Goal: Task Accomplishment & Management: Manage account settings

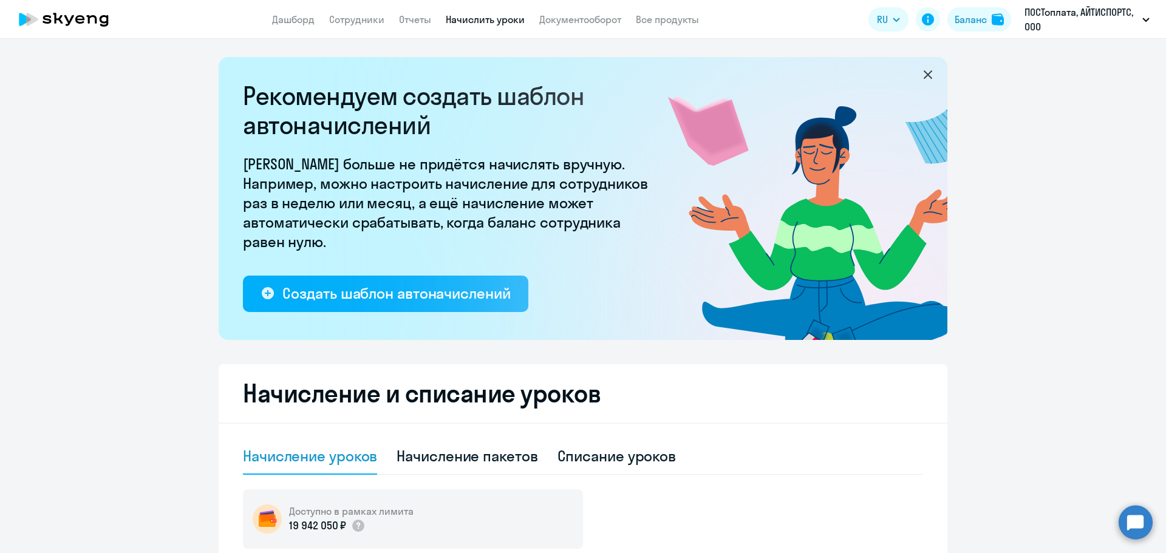
select select "10"
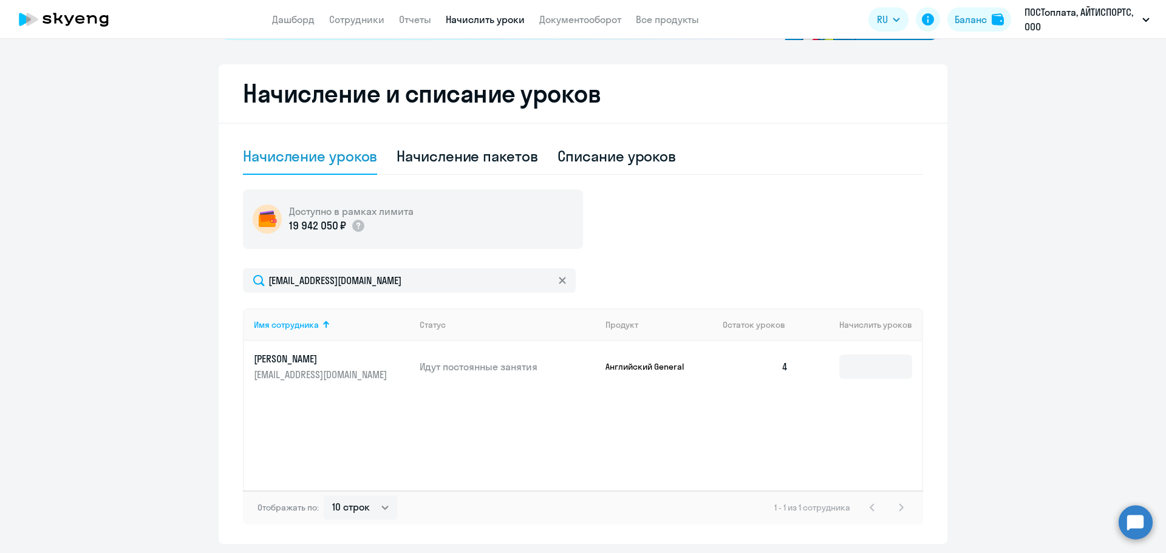
scroll to position [279, 0]
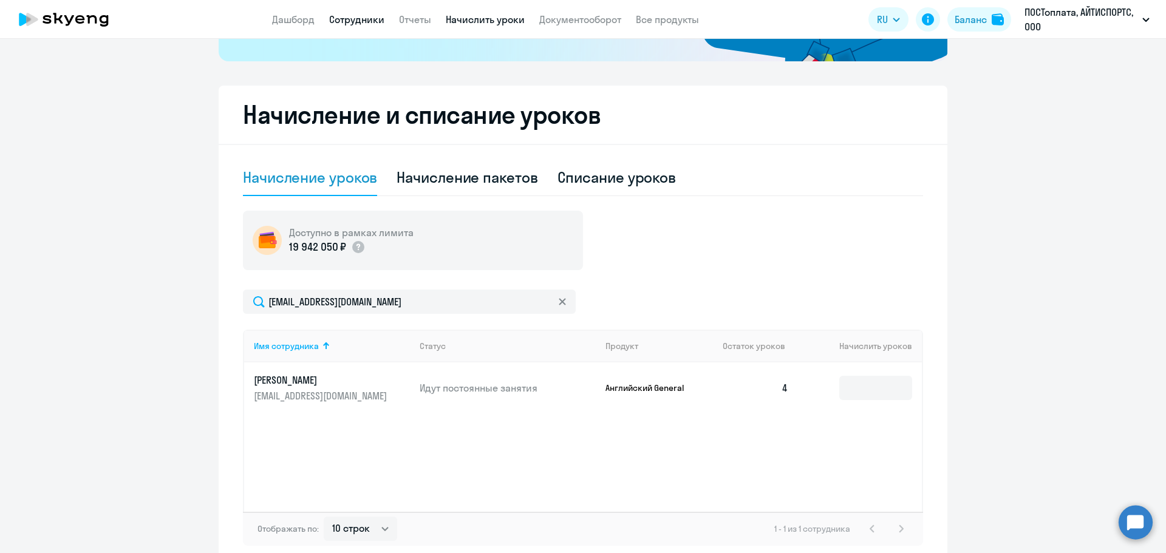
click at [360, 22] on link "Сотрудники" at bounding box center [356, 19] width 55 height 12
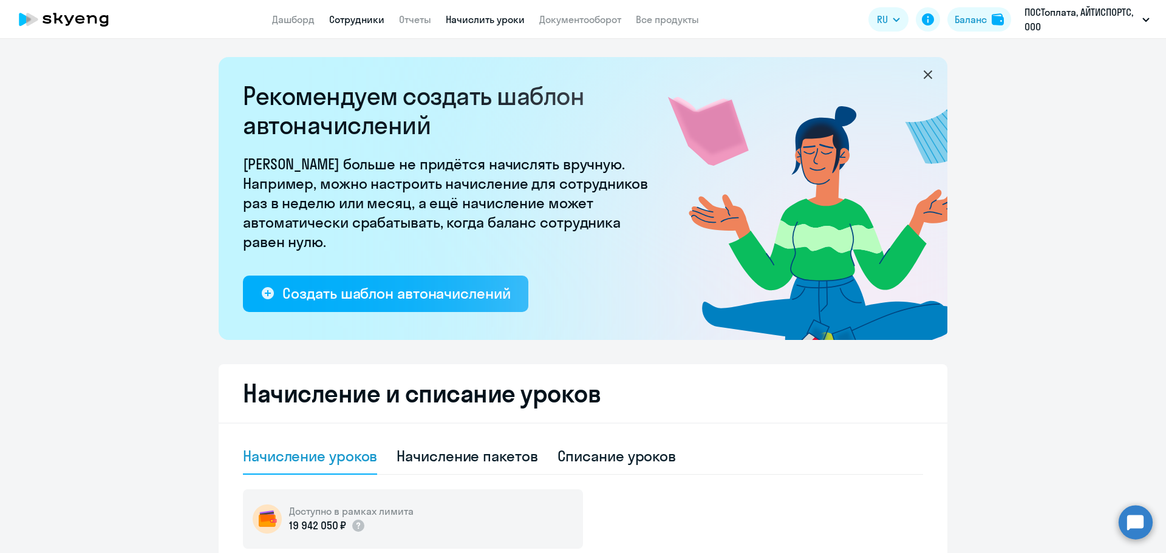
select select "30"
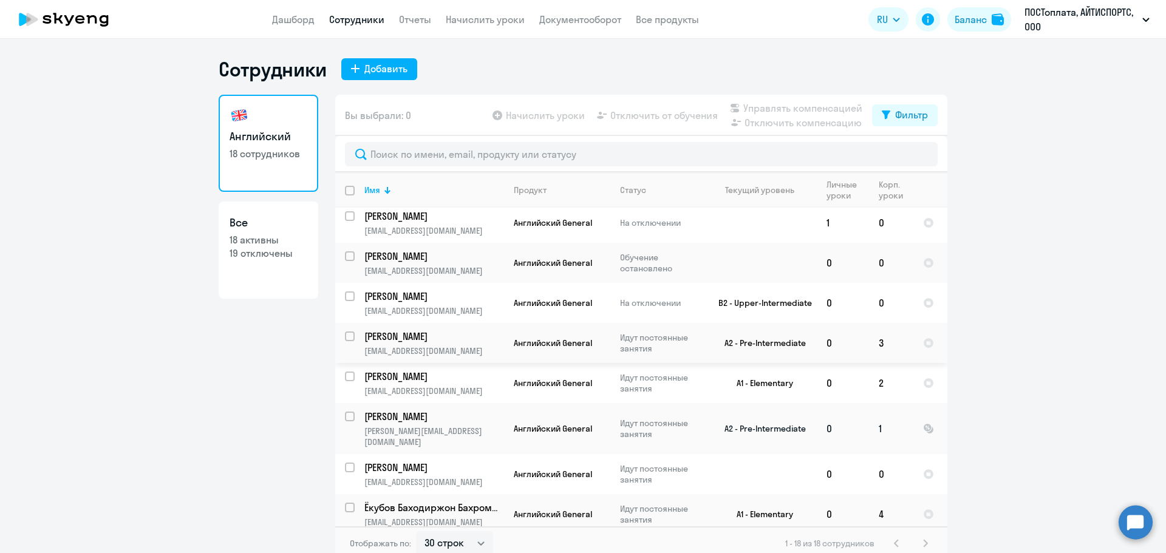
scroll to position [364, 0]
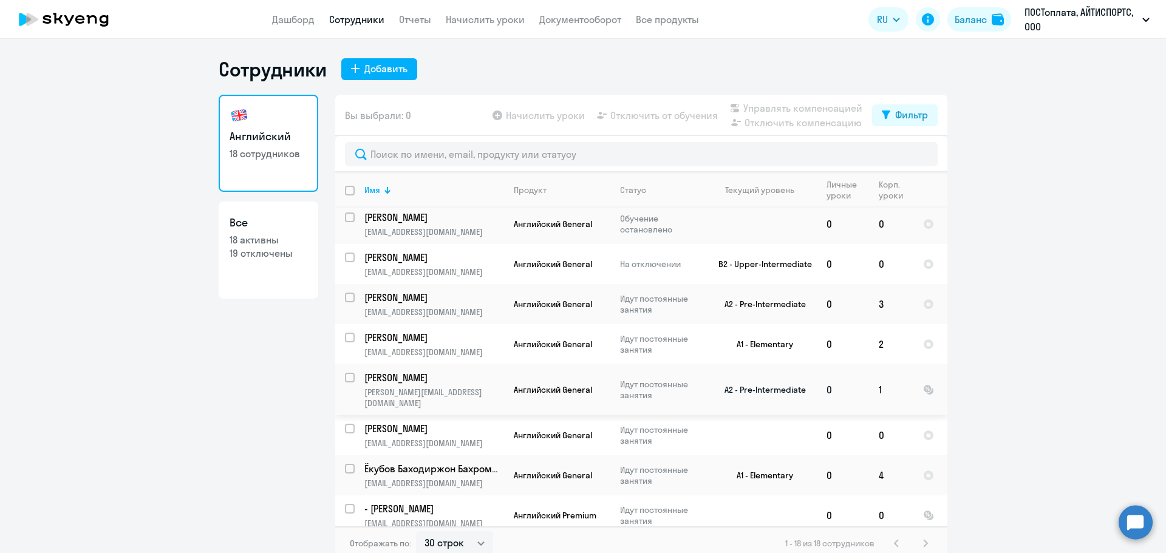
click at [347, 377] on input "select row 38621572" at bounding box center [357, 385] width 24 height 24
checkbox input "true"
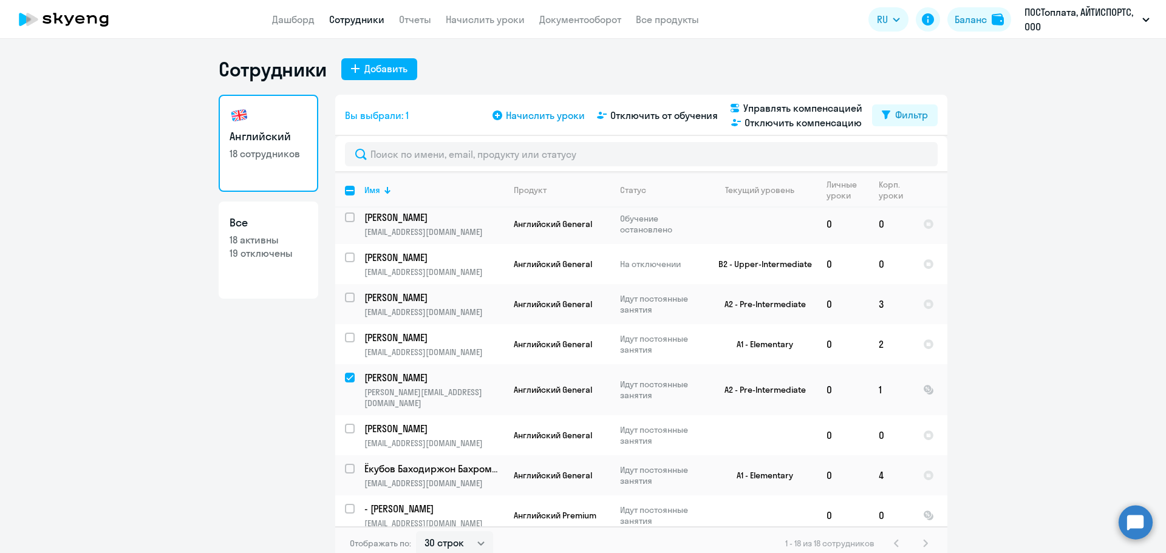
click at [553, 112] on span "Начислить уроки" at bounding box center [545, 115] width 79 height 15
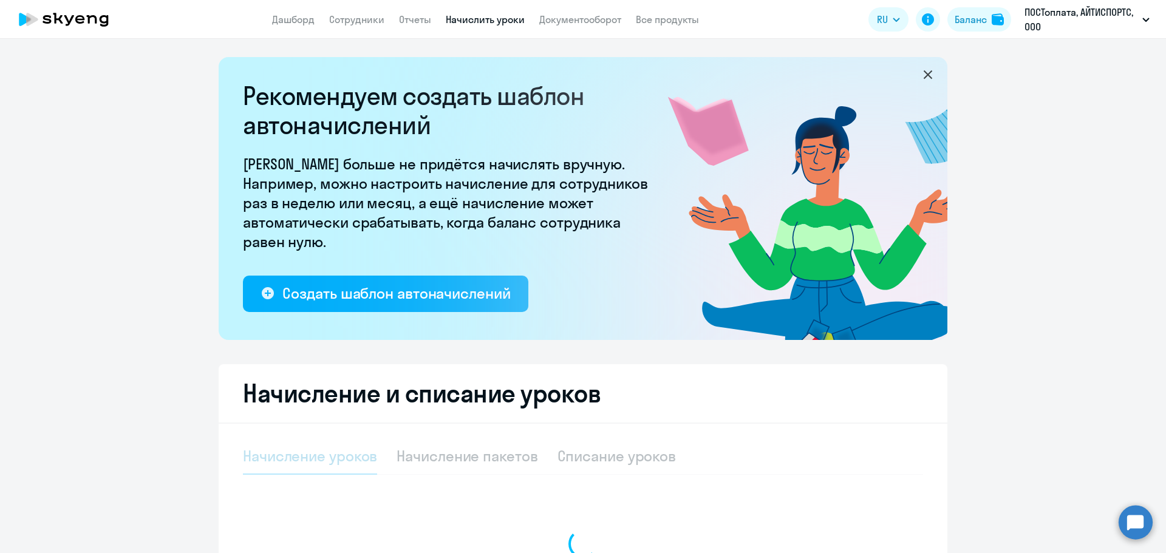
select select "10"
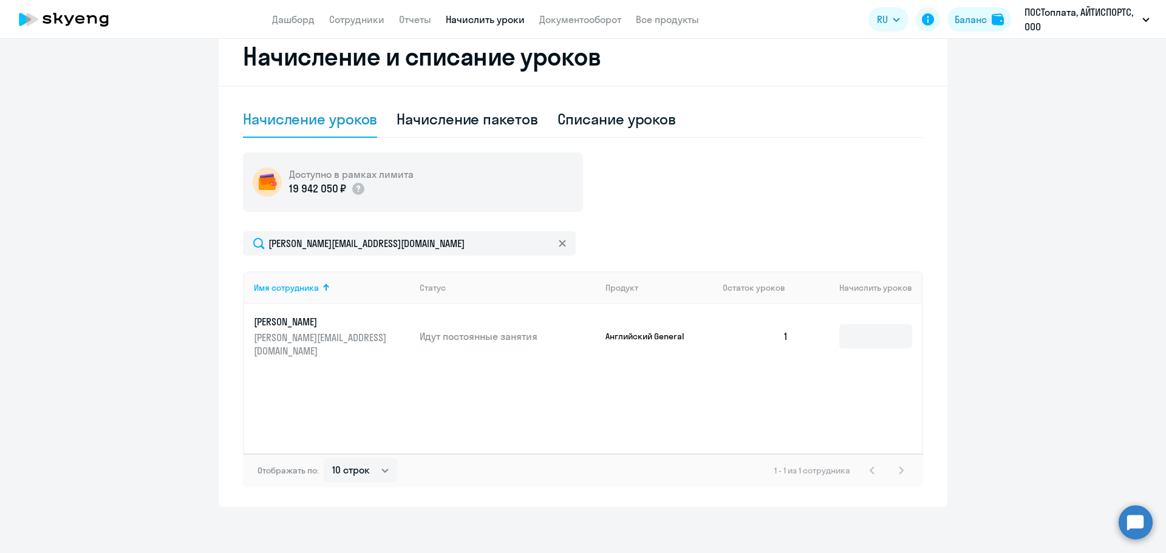
scroll to position [340, 0]
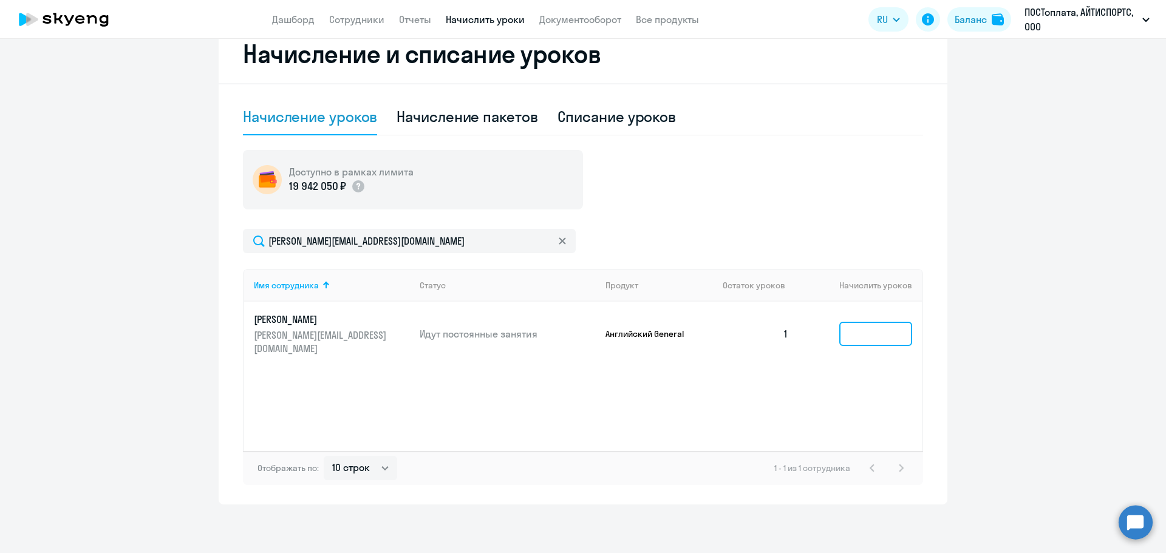
click at [873, 326] on input at bounding box center [875, 334] width 73 height 24
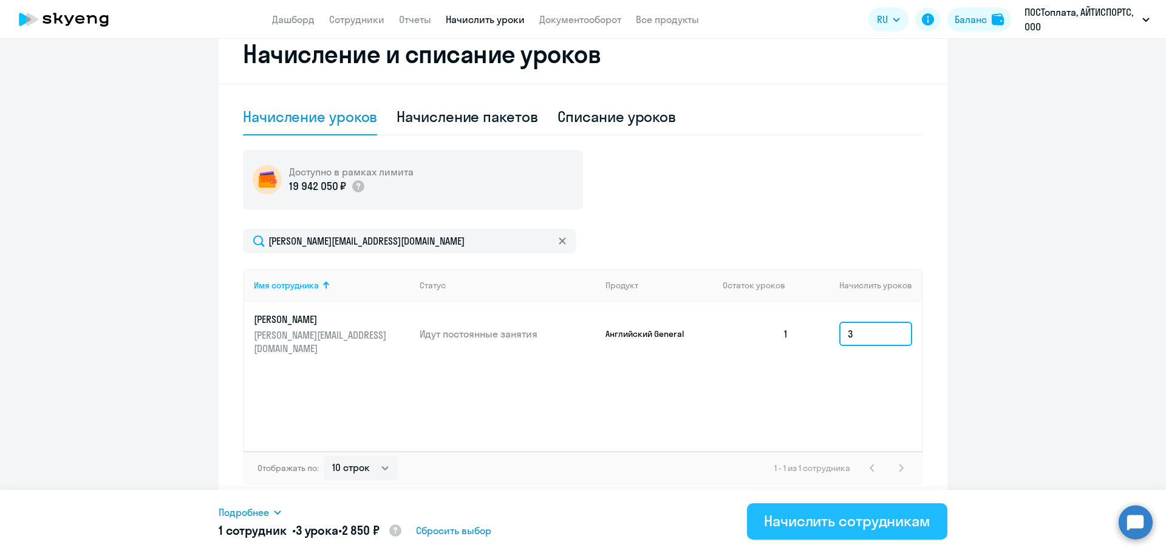
type input "3"
click at [852, 517] on div "Начислить сотрудникам" at bounding box center [847, 520] width 166 height 19
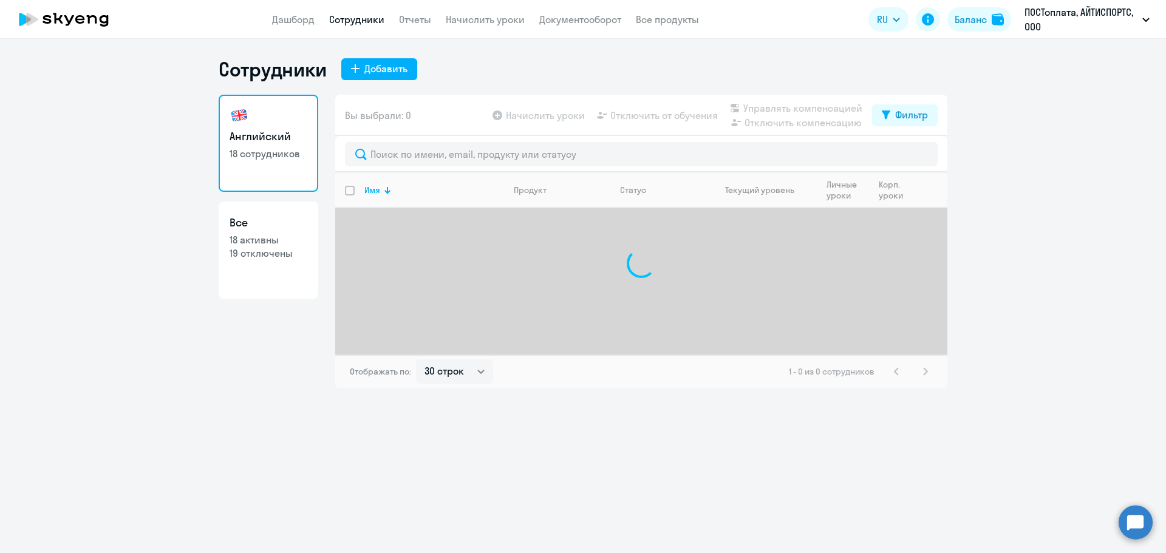
select select "30"
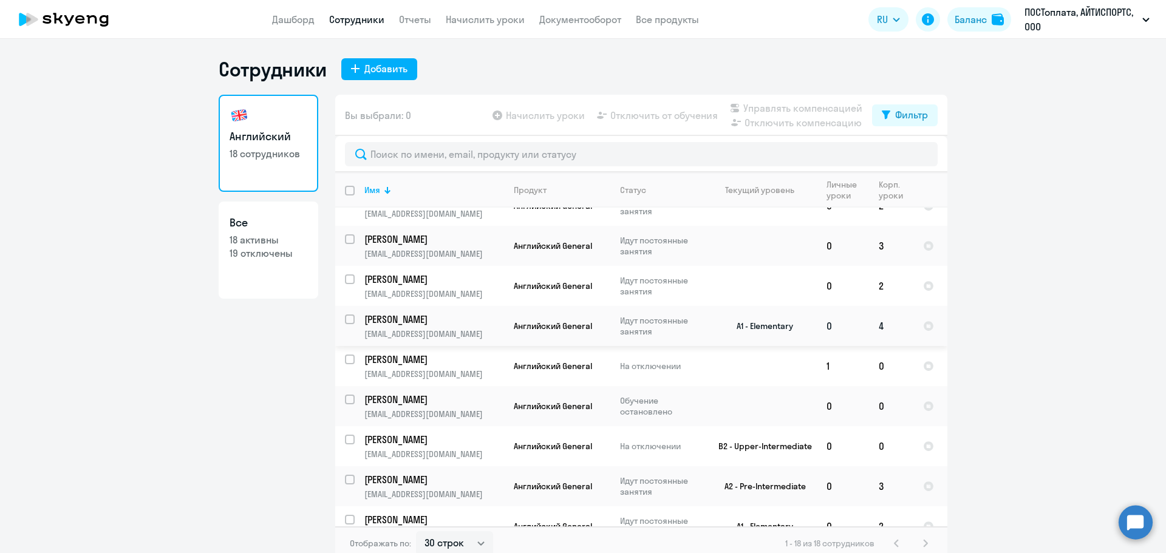
scroll to position [243, 0]
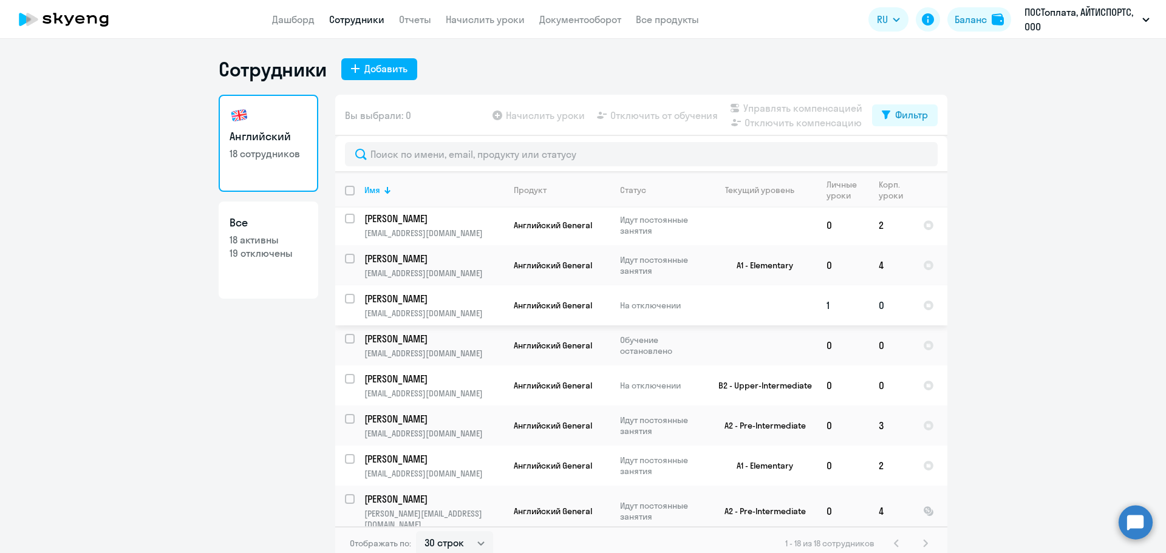
click at [355, 295] on td "[PERSON_NAME] [EMAIL_ADDRESS][DOMAIN_NAME]" at bounding box center [429, 305] width 149 height 40
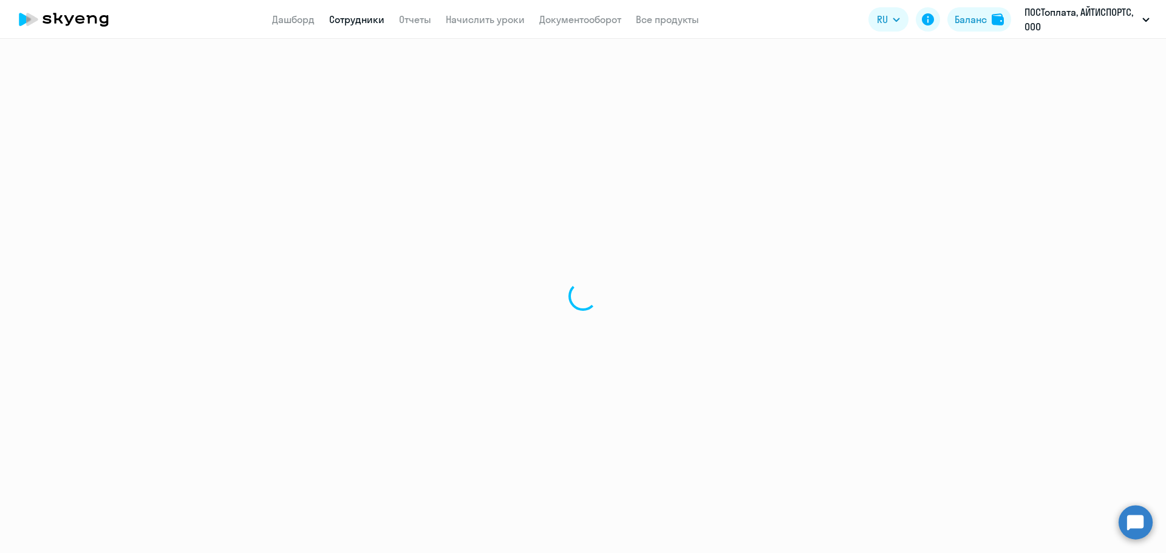
select select "english"
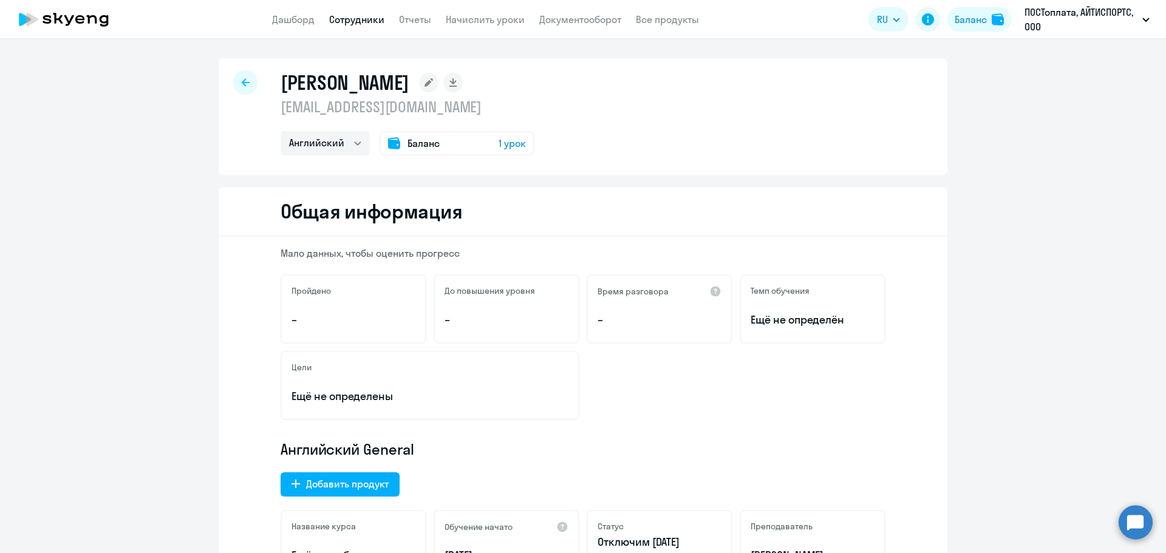
select select "30"
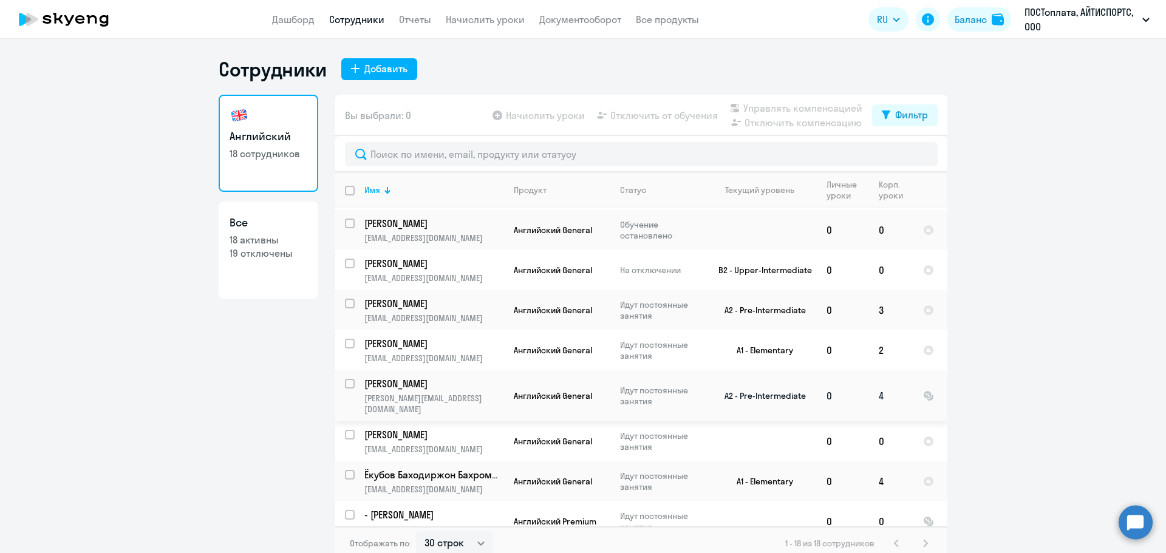
scroll to position [281, 0]
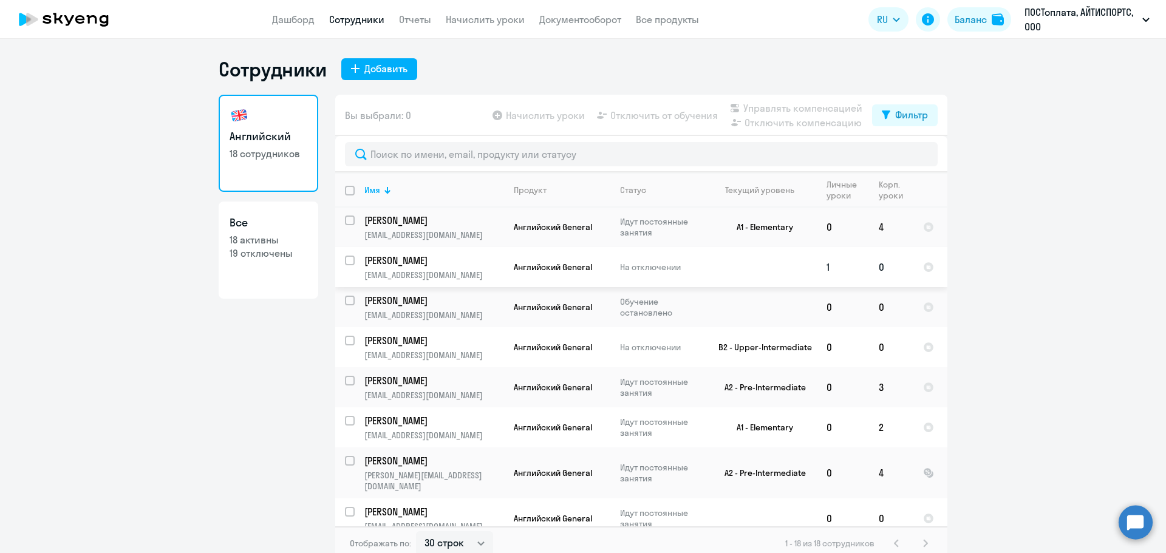
click at [346, 262] on input "select row 10303880" at bounding box center [357, 268] width 24 height 24
checkbox input "true"
click at [576, 118] on span "Начислить уроки" at bounding box center [545, 115] width 79 height 15
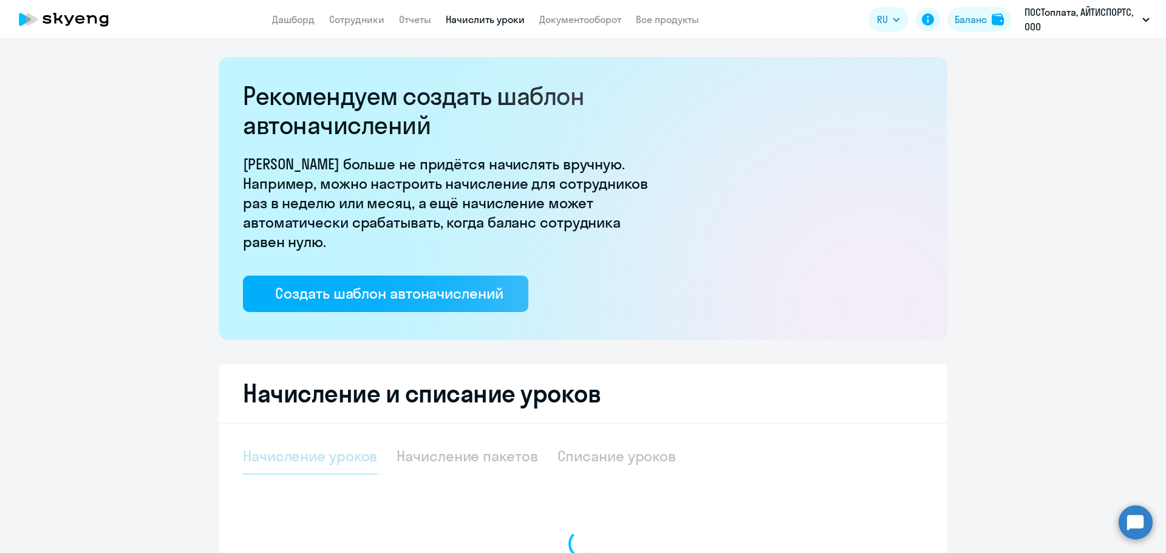
select select "10"
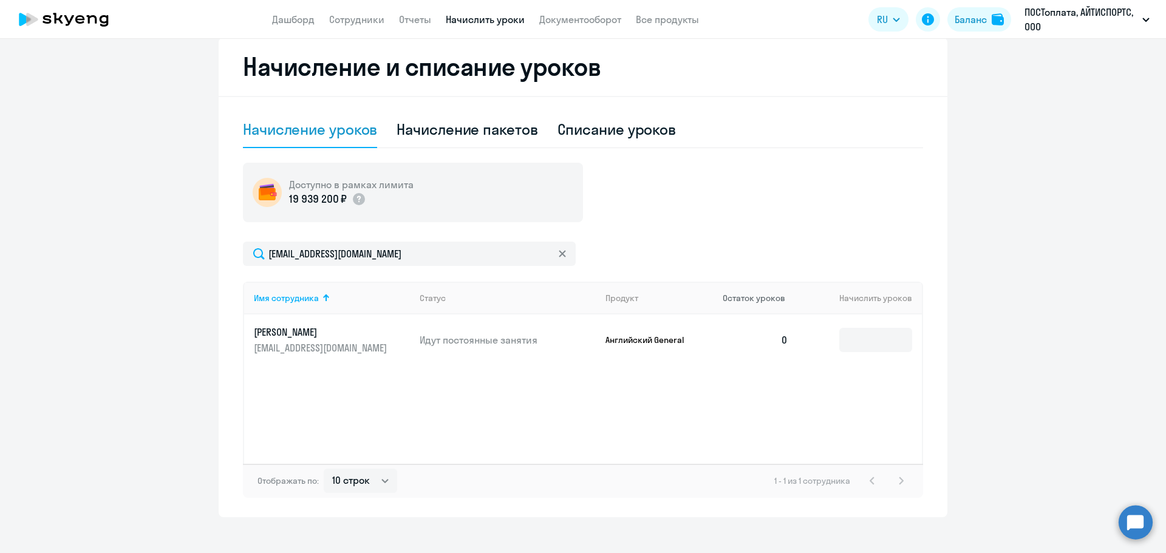
scroll to position [340, 0]
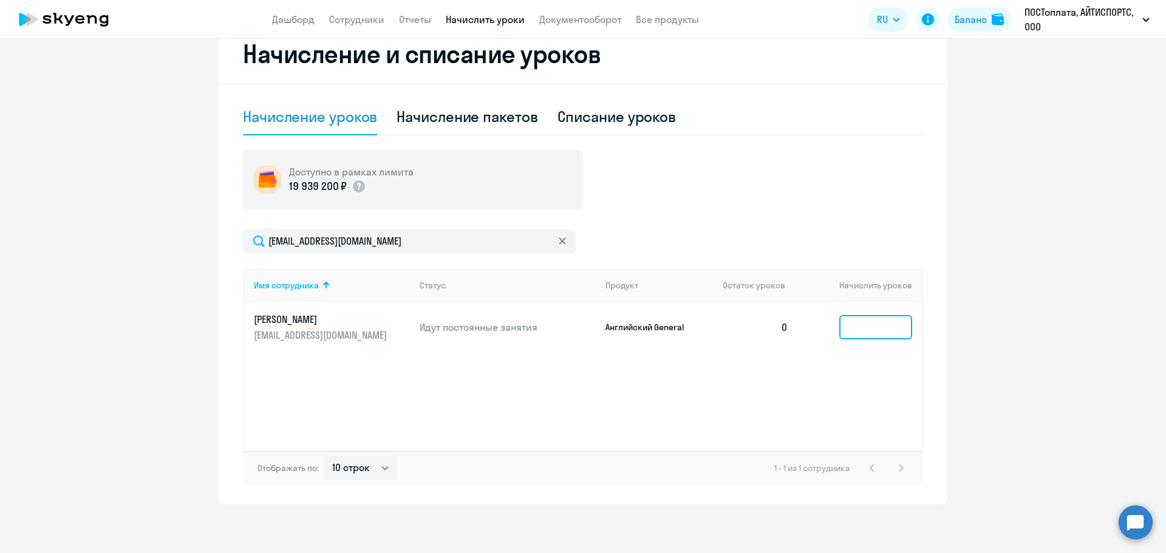
click at [862, 326] on input at bounding box center [875, 327] width 73 height 24
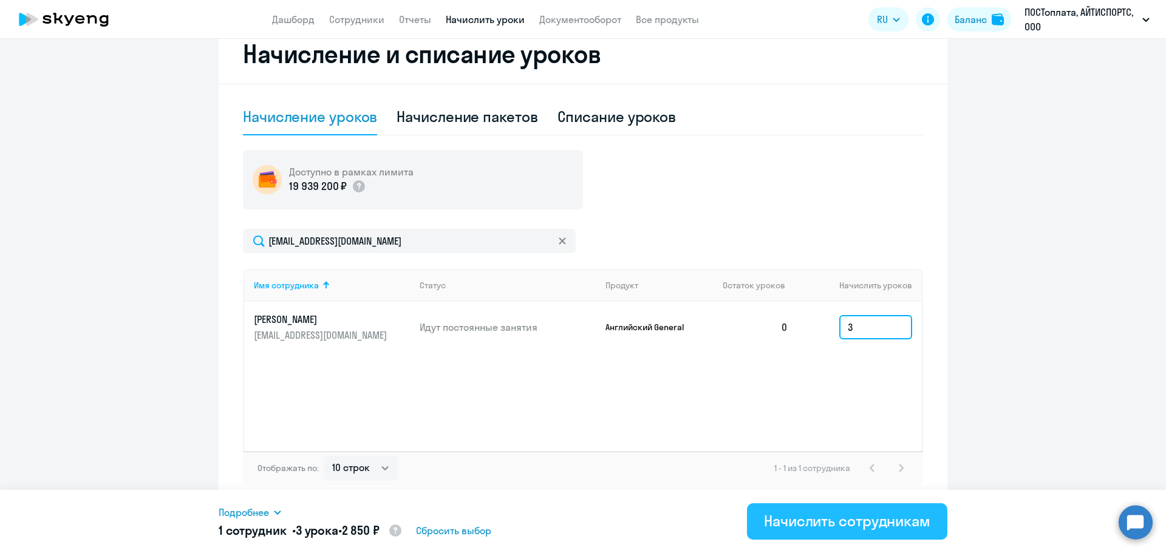
type input "3"
click at [819, 516] on div "Начислить сотрудникам" at bounding box center [847, 520] width 166 height 19
